Goal: Information Seeking & Learning: Learn about a topic

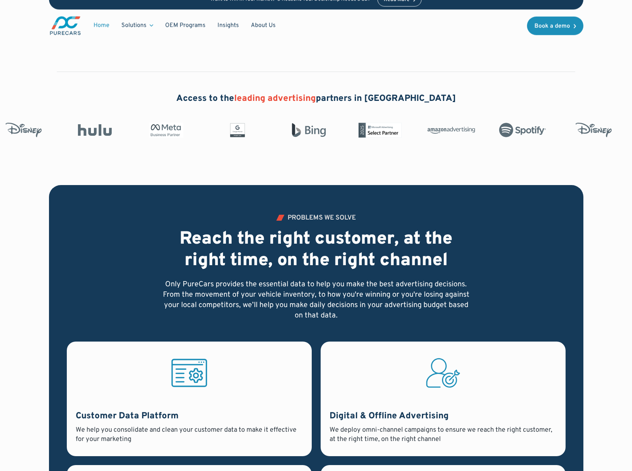
scroll to position [297, 0]
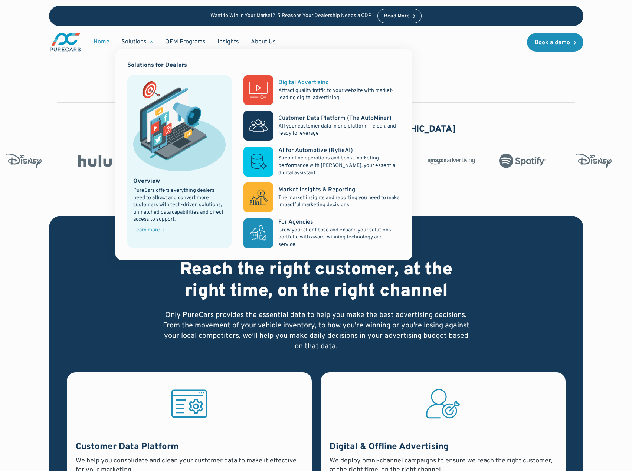
click at [310, 97] on p "Attract quality traffic to your website with market-leading digital advertising" at bounding box center [339, 94] width 122 height 14
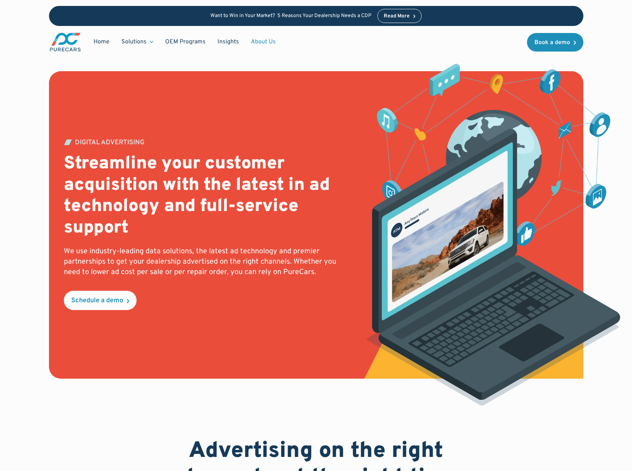
click at [251, 42] on link "About Us" at bounding box center [263, 42] width 37 height 14
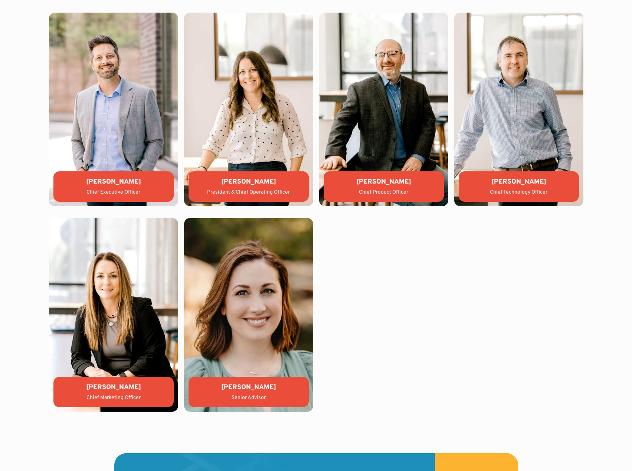
scroll to position [2042, 0]
